Goal: Information Seeking & Learning: Compare options

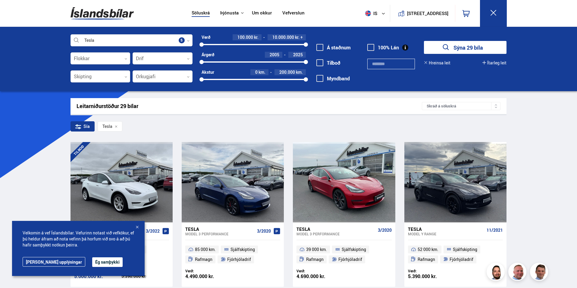
click at [119, 129] on div "Tesla" at bounding box center [110, 126] width 25 height 10
click at [124, 59] on div at bounding box center [101, 59] width 60 height 12
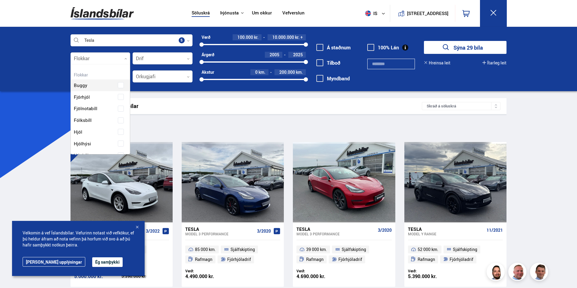
scroll to position [90, 58]
click at [124, 59] on div at bounding box center [101, 59] width 60 height 12
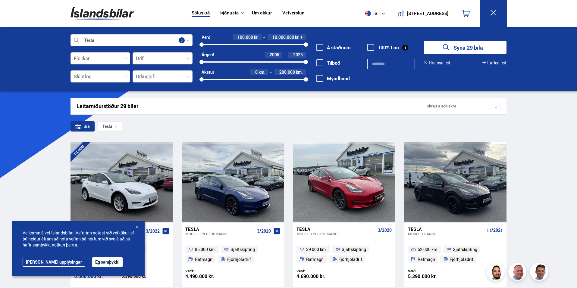
click at [114, 130] on div "Tesla" at bounding box center [110, 126] width 25 height 10
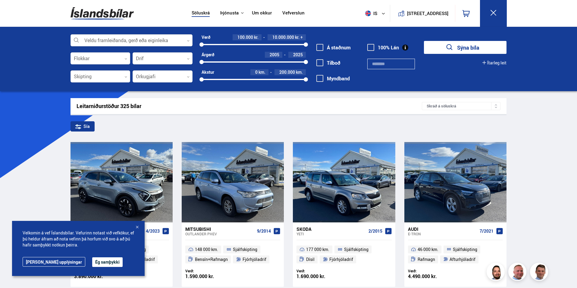
click at [131, 42] on div at bounding box center [132, 41] width 122 height 12
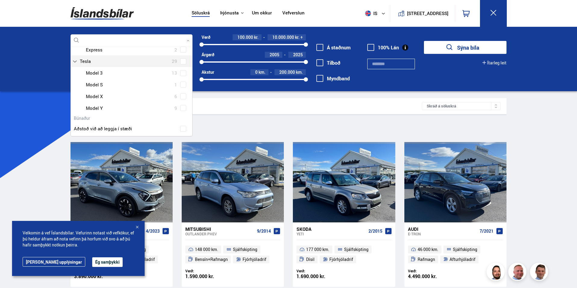
scroll to position [60, 0]
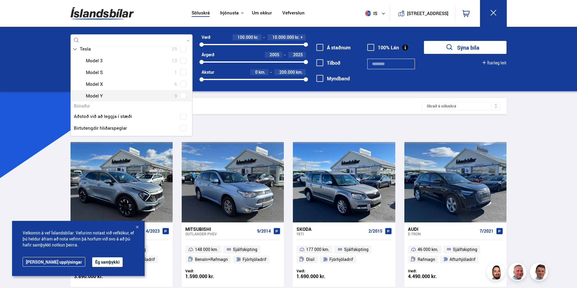
click at [122, 93] on div at bounding box center [137, 96] width 106 height 9
click at [181, 96] on div "Tesla Model 3 13 Tesla Model S 1 Tesla Model X 6 Tesla Model Y 9" at bounding box center [131, 78] width 121 height 47
type input "***"
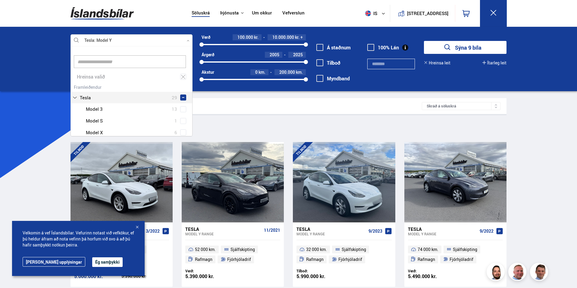
click at [306, 129] on div "Sía Tesla Model Y" at bounding box center [289, 127] width 436 height 13
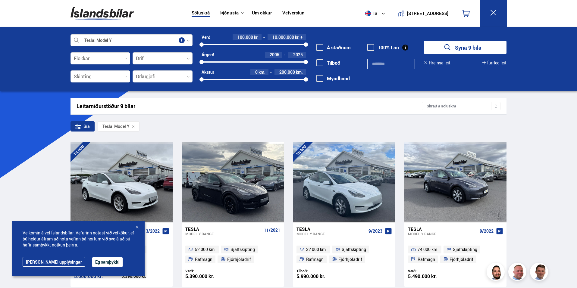
click at [277, 61] on div "2005 2025" at bounding box center [254, 61] width 104 height 5
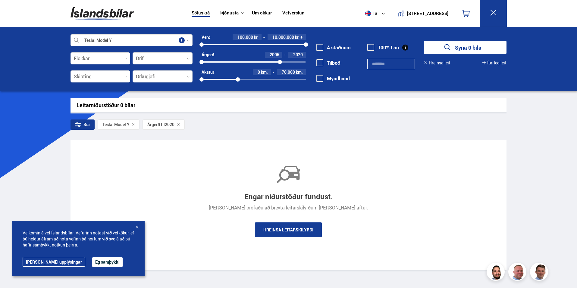
drag, startPoint x: 305, startPoint y: 78, endPoint x: 238, endPoint y: 77, distance: 67.2
click at [238, 77] on div "Akstur 0 km. 70.000 km. 0 69400" at bounding box center [254, 75] width 104 height 13
drag, startPoint x: 281, startPoint y: 60, endPoint x: 309, endPoint y: 65, distance: 28.8
click at [309, 65] on div "Tesla Model Y Veldu framleiðanda, gerð eða eiginleika 1 Flokkar 0 Drif 0 Skipti…" at bounding box center [289, 61] width 446 height 55
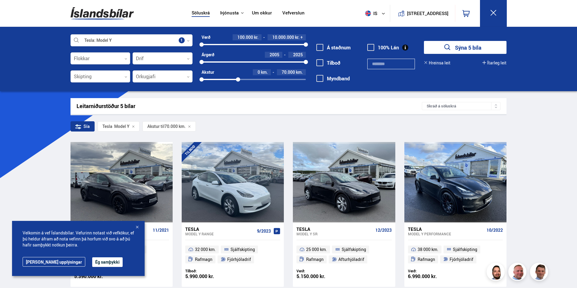
drag, startPoint x: 202, startPoint y: 59, endPoint x: 231, endPoint y: 52, distance: 30.1
click at [271, 65] on div "Verð 100.000 kr. 10.000.000 kr. + 100000 10000000 Árgerð 2005 2025 2005 2025 Ak…" at bounding box center [249, 60] width 113 height 52
drag, startPoint x: 201, startPoint y: 62, endPoint x: 286, endPoint y: 69, distance: 85.9
click at [286, 69] on div "Verð 100.000 kr. 10.000.000 kr. + 100000 10000000 Árgerð 2021 2025 2021 2025 Ak…" at bounding box center [249, 60] width 113 height 52
click at [138, 227] on div at bounding box center [137, 228] width 6 height 6
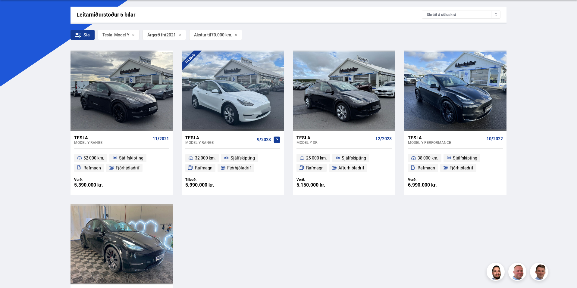
scroll to position [90, 0]
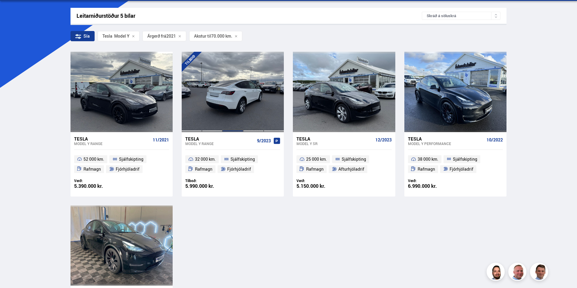
click at [222, 101] on div at bounding box center [232, 92] width 20 height 80
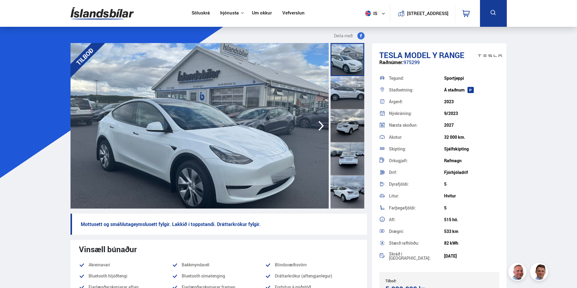
click at [320, 123] on icon "button" at bounding box center [321, 126] width 5 height 10
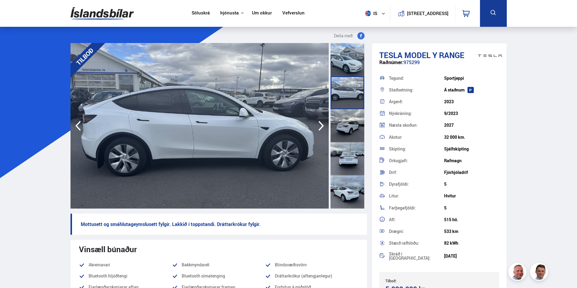
click at [320, 123] on icon "button" at bounding box center [321, 126] width 5 height 10
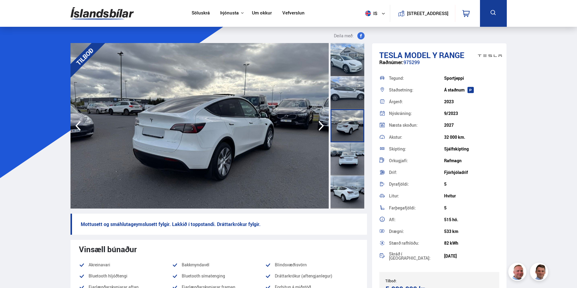
click at [320, 123] on icon "button" at bounding box center [321, 126] width 5 height 10
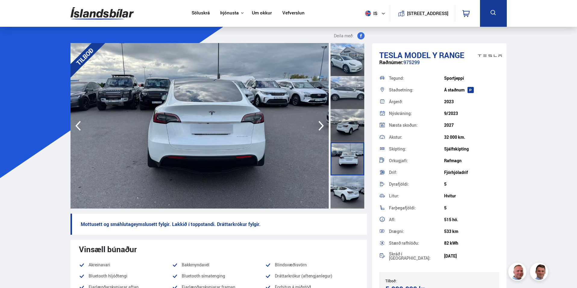
click at [320, 123] on icon "button" at bounding box center [321, 126] width 5 height 10
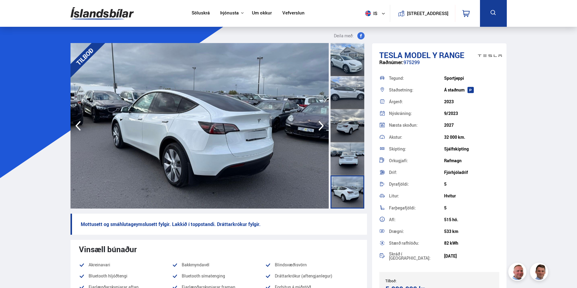
click at [320, 123] on icon "button" at bounding box center [321, 126] width 5 height 10
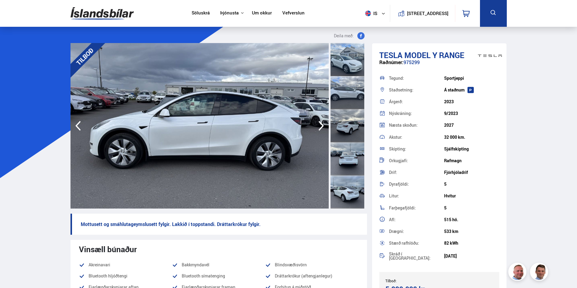
click at [320, 123] on icon "button" at bounding box center [321, 126] width 5 height 10
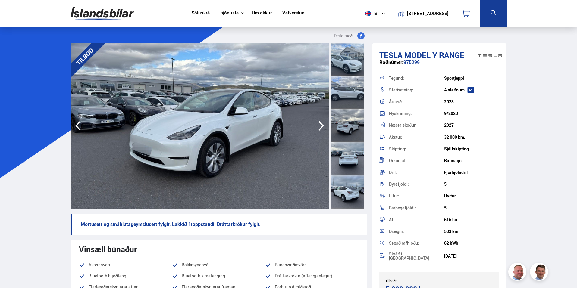
click at [320, 123] on icon "button" at bounding box center [321, 126] width 5 height 10
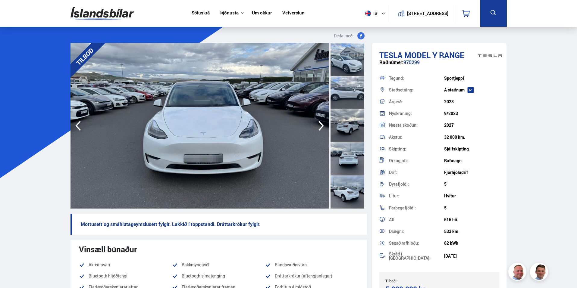
click at [320, 123] on icon "button" at bounding box center [321, 126] width 5 height 10
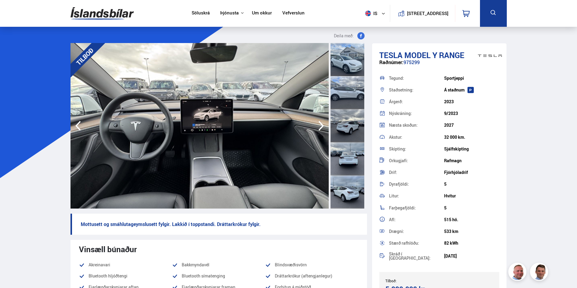
click at [320, 123] on icon "button" at bounding box center [321, 126] width 5 height 10
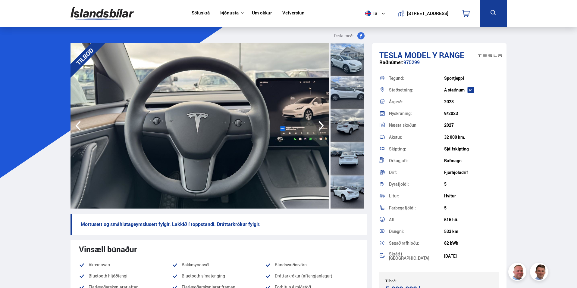
click at [320, 123] on icon "button" at bounding box center [321, 126] width 5 height 10
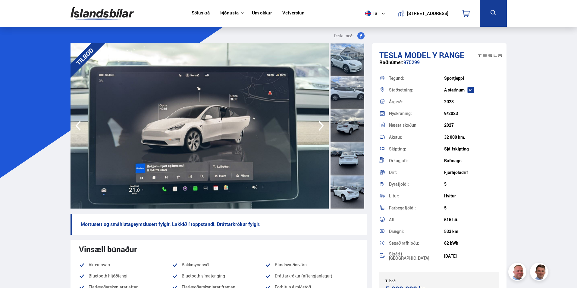
click at [320, 123] on icon "button" at bounding box center [321, 126] width 5 height 10
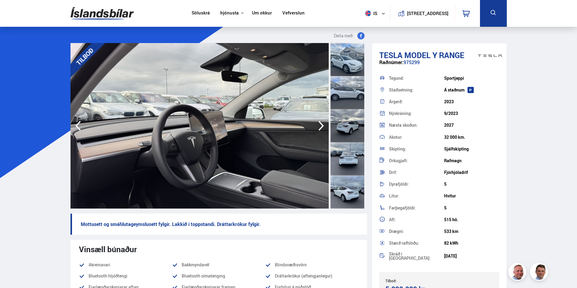
click at [320, 123] on icon "button" at bounding box center [321, 126] width 5 height 10
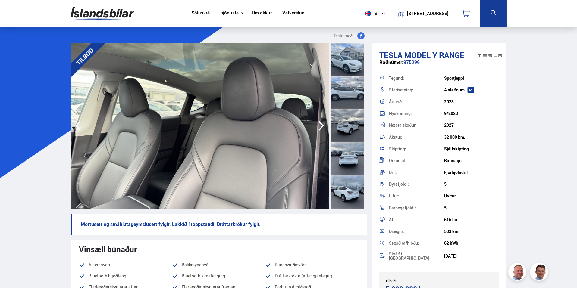
click at [320, 123] on icon "button" at bounding box center [321, 126] width 5 height 10
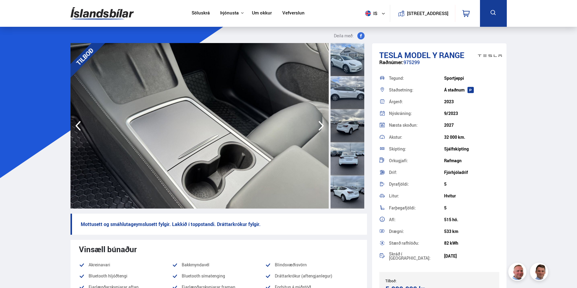
click at [320, 123] on icon "button" at bounding box center [321, 126] width 5 height 10
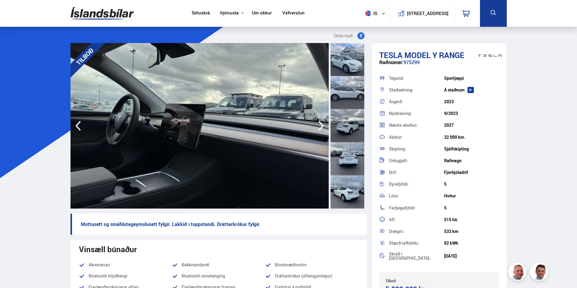
click at [320, 123] on icon "button" at bounding box center [321, 126] width 5 height 10
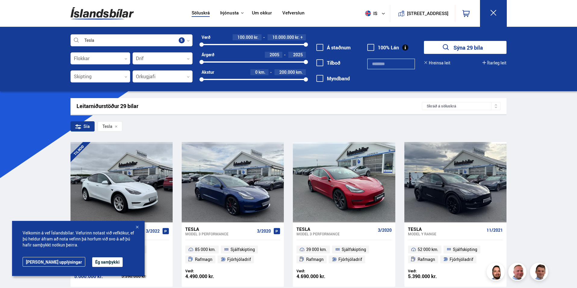
click at [103, 40] on div at bounding box center [132, 41] width 122 height 12
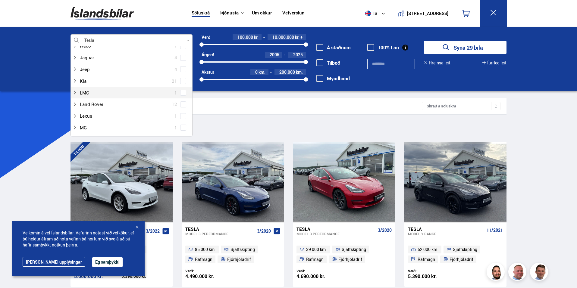
scroll to position [181, 0]
click at [77, 80] on div at bounding box center [125, 80] width 106 height 9
click at [98, 102] on div at bounding box center [137, 102] width 106 height 9
click at [94, 102] on div at bounding box center [137, 102] width 106 height 9
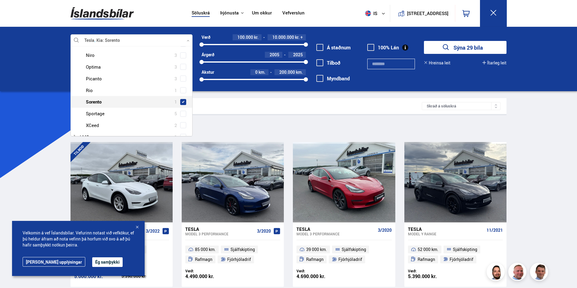
click at [183, 104] on span at bounding box center [183, 102] width 6 height 6
click at [46, 77] on div "Tesla Kia Sorento Veldu framleiðanda, gerð eða eiginleika 6 Hreinsa valið Audi …" at bounding box center [288, 59] width 577 height 64
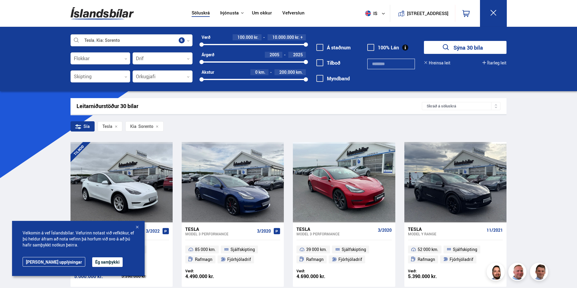
click at [94, 40] on div at bounding box center [132, 41] width 122 height 12
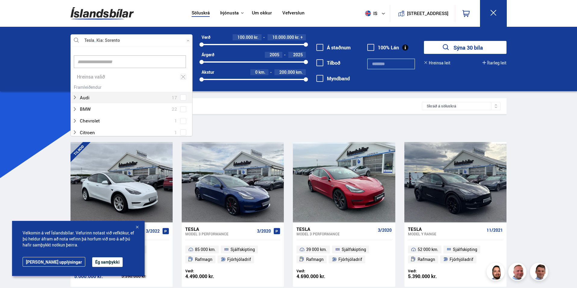
scroll to position [90, 120]
click at [130, 32] on div "Tesla Kia Sorento Veldu framleiðanda, gerð eða eiginleika 6 Hreinsa valið Audi …" at bounding box center [288, 59] width 577 height 64
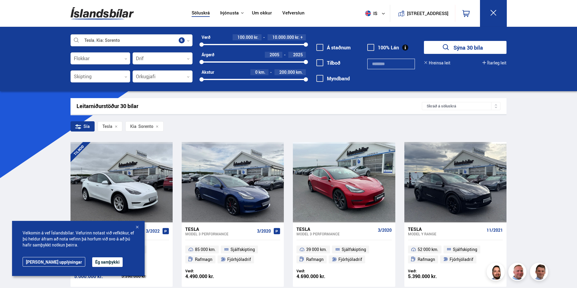
click at [128, 42] on div at bounding box center [132, 41] width 122 height 12
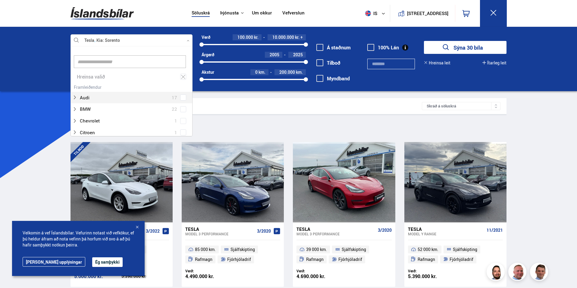
click at [111, 63] on input at bounding box center [130, 61] width 112 height 13
click at [106, 40] on div at bounding box center [132, 41] width 122 height 12
click at [125, 40] on div at bounding box center [132, 41] width 122 height 12
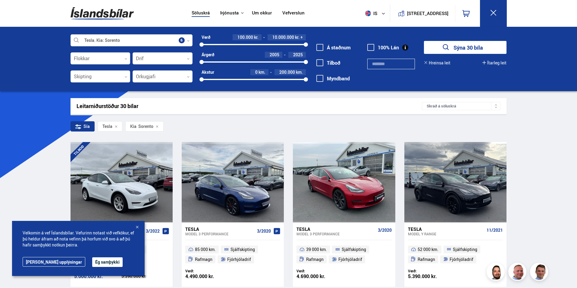
click at [125, 40] on div at bounding box center [132, 41] width 122 height 12
click at [118, 127] on div "Tesla" at bounding box center [110, 126] width 25 height 10
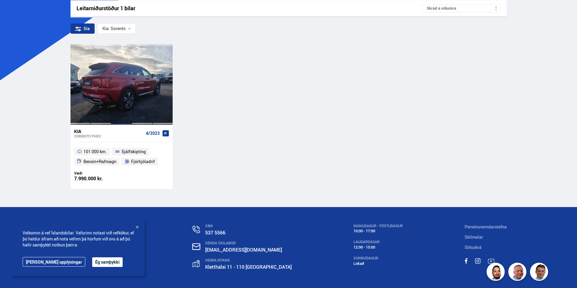
scroll to position [121, 0]
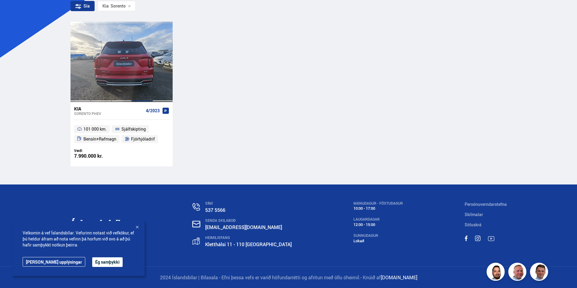
click at [137, 65] on div at bounding box center [142, 62] width 20 height 80
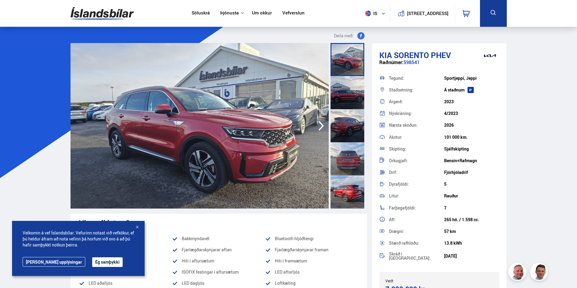
click at [317, 124] on icon "button" at bounding box center [321, 126] width 12 height 14
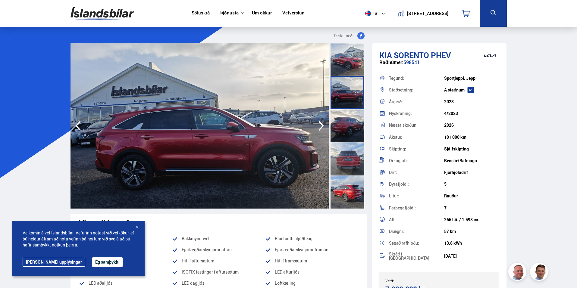
click at [317, 124] on icon "button" at bounding box center [321, 126] width 12 height 14
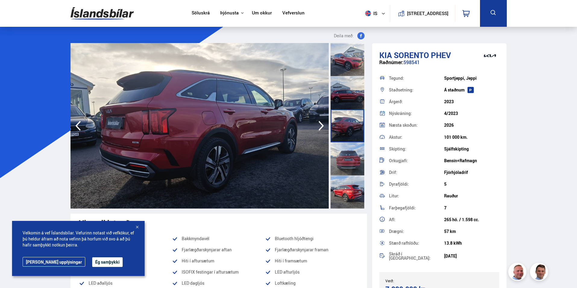
click at [319, 124] on icon "button" at bounding box center [321, 126] width 12 height 14
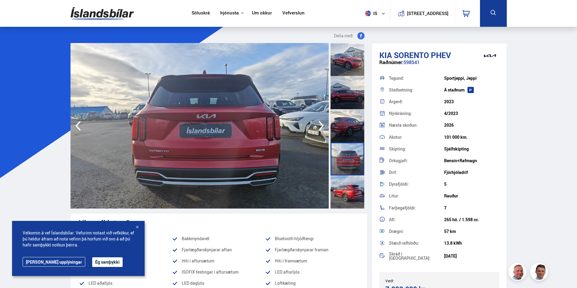
click at [319, 124] on icon "button" at bounding box center [321, 126] width 12 height 14
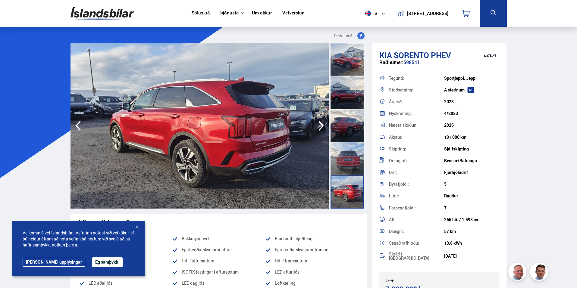
click at [319, 124] on icon "button" at bounding box center [321, 126] width 12 height 14
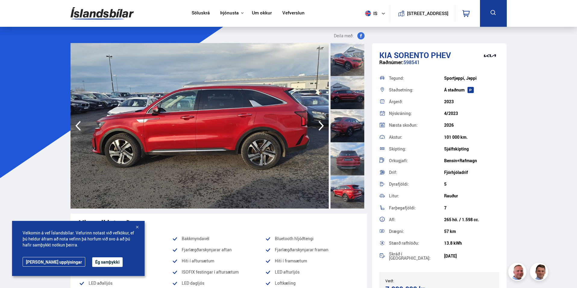
click at [319, 124] on icon "button" at bounding box center [321, 126] width 12 height 14
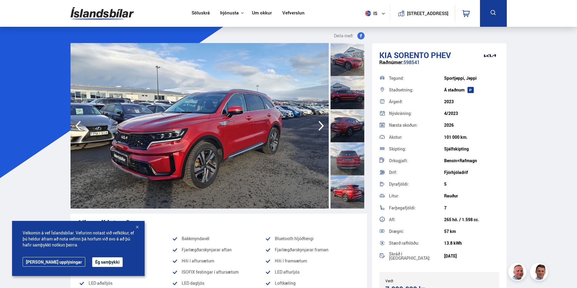
click at [319, 124] on icon "button" at bounding box center [321, 126] width 12 height 14
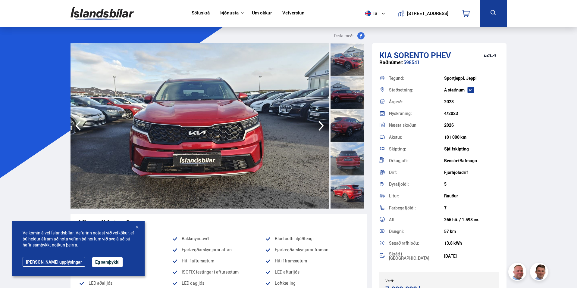
click at [319, 124] on icon "button" at bounding box center [321, 126] width 12 height 14
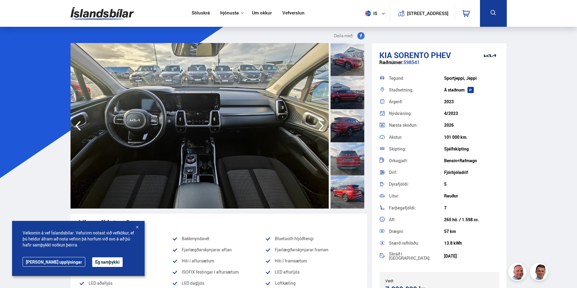
click at [319, 124] on icon "button" at bounding box center [321, 126] width 12 height 14
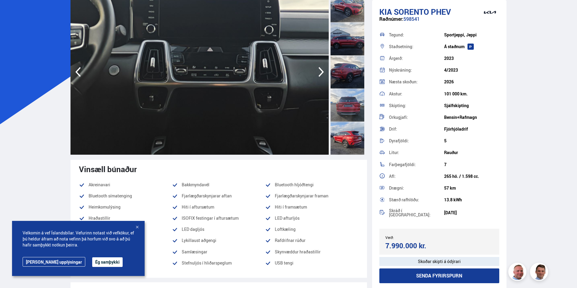
scroll to position [60, 0]
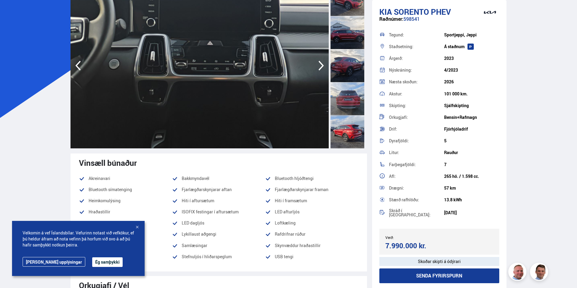
click at [92, 260] on button "Ég samþykki" at bounding box center [107, 263] width 30 height 10
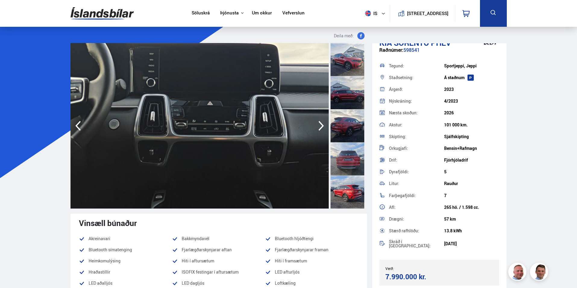
scroll to position [0, 0]
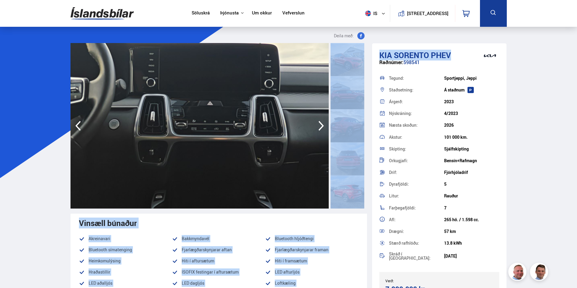
drag, startPoint x: 450, startPoint y: 52, endPoint x: 360, endPoint y: 53, distance: 89.5
copy div "Senda fyrirspurn Raðnúmer: 598541 Tegund: Sportjeppi, Jeppi Staðsetning: Á stað…"
click at [429, 51] on span "Sorento PHEV" at bounding box center [422, 55] width 57 height 11
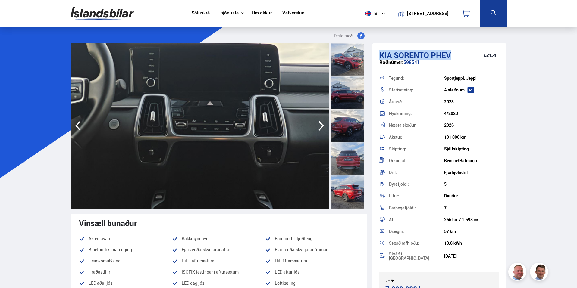
drag, startPoint x: 454, startPoint y: 54, endPoint x: 382, endPoint y: 55, distance: 72.6
click at [382, 55] on h1 "Kia Sorento PHEV" at bounding box center [439, 55] width 120 height 9
copy h1 "Kia Sorento PHEV"
